Goal: Navigation & Orientation: Find specific page/section

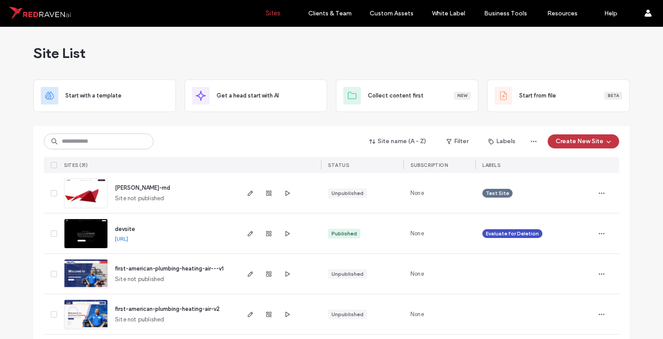
scroll to position [128, 0]
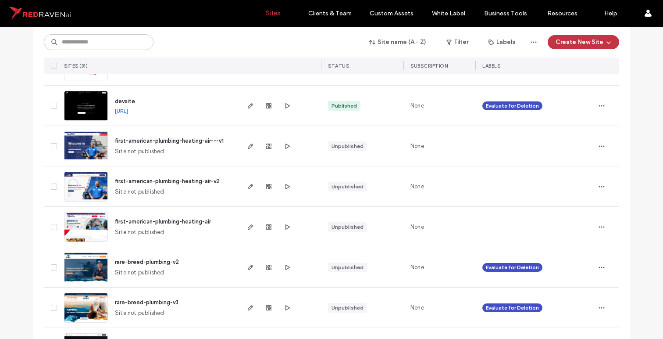
click at [90, 144] on img at bounding box center [85, 162] width 43 height 60
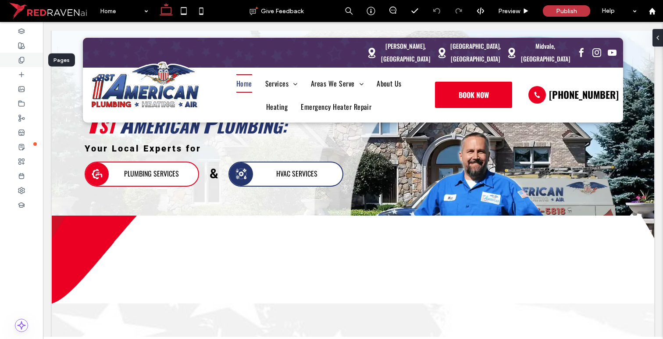
click at [25, 54] on div at bounding box center [21, 60] width 43 height 14
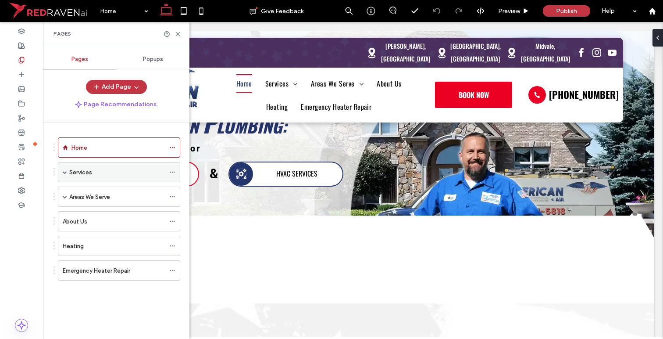
click at [64, 172] on span at bounding box center [65, 172] width 4 height 4
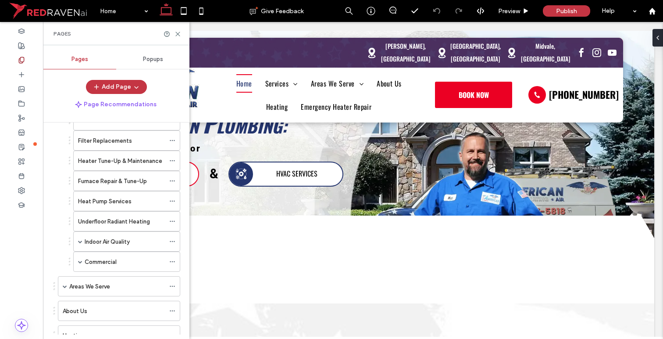
scroll to position [154, 0]
click at [66, 284] on span at bounding box center [65, 285] width 4 height 4
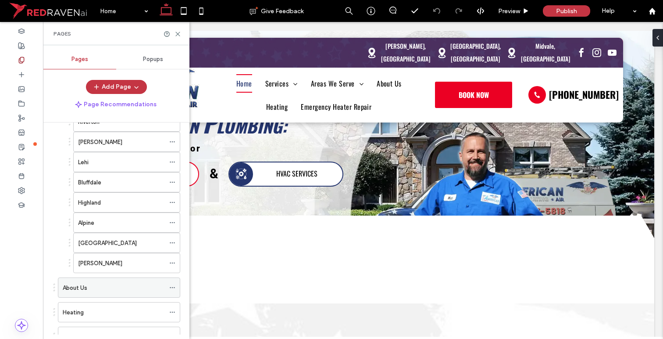
scroll to position [368, 0]
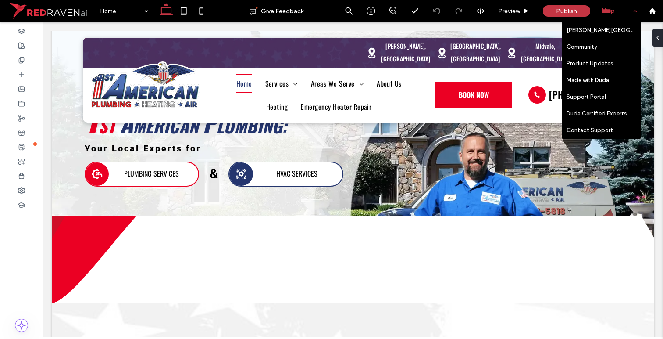
click at [603, 8] on div "Help" at bounding box center [619, 11] width 44 height 22
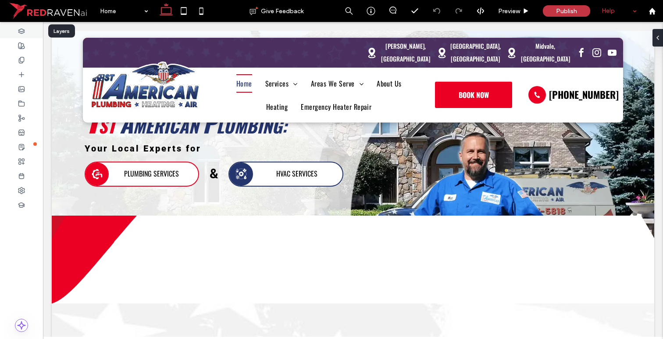
click at [20, 32] on use at bounding box center [21, 31] width 6 height 5
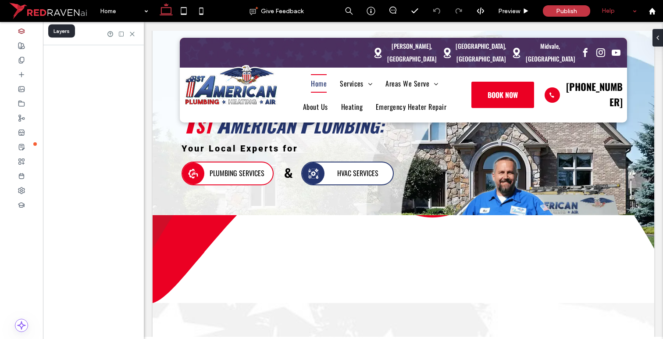
scroll to position [47, 0]
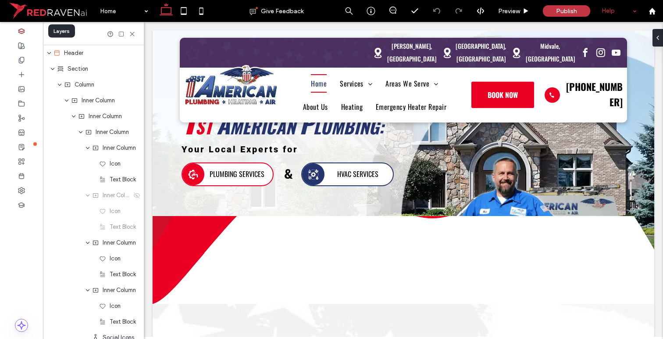
click at [20, 32] on icon at bounding box center [21, 31] width 7 height 7
click at [21, 57] on icon at bounding box center [21, 60] width 7 height 7
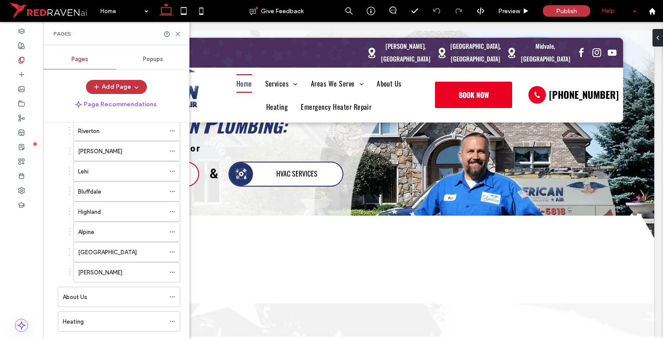
scroll to position [412, 0]
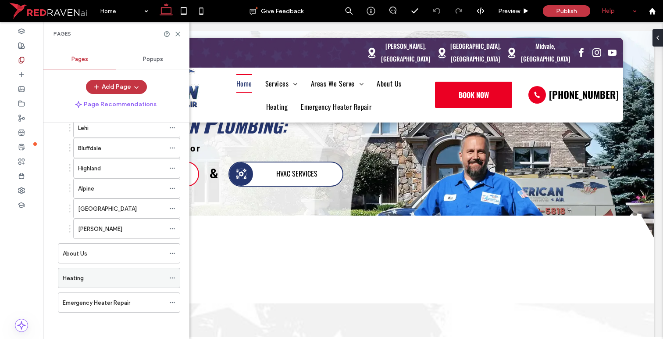
click at [88, 272] on div "Heating" at bounding box center [114, 277] width 102 height 19
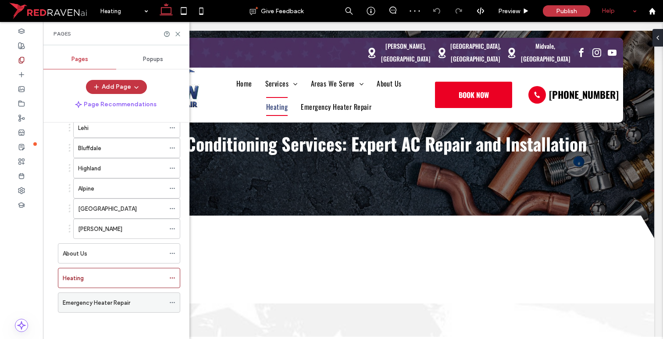
click at [96, 297] on div "Emergency Heater Repair" at bounding box center [114, 302] width 102 height 19
